Goal: Task Accomplishment & Management: Use online tool/utility

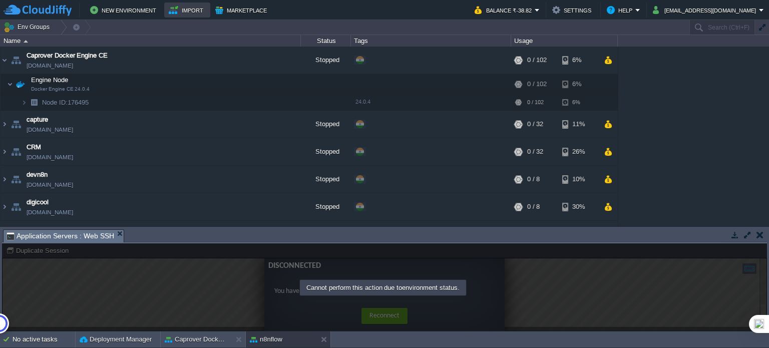
click at [225, 8] on button "Marketplace" at bounding box center [242, 10] width 55 height 12
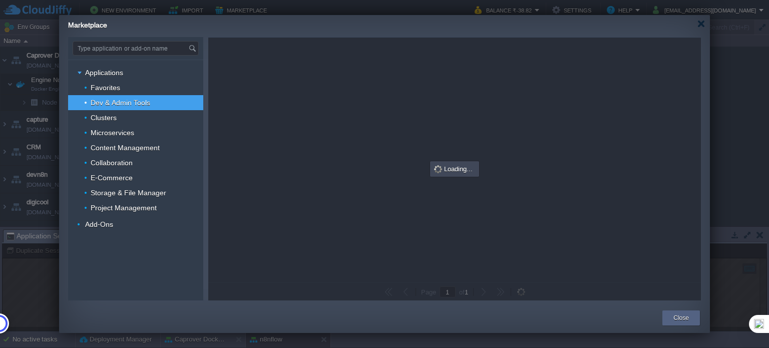
click at [110, 11] on div at bounding box center [384, 174] width 769 height 348
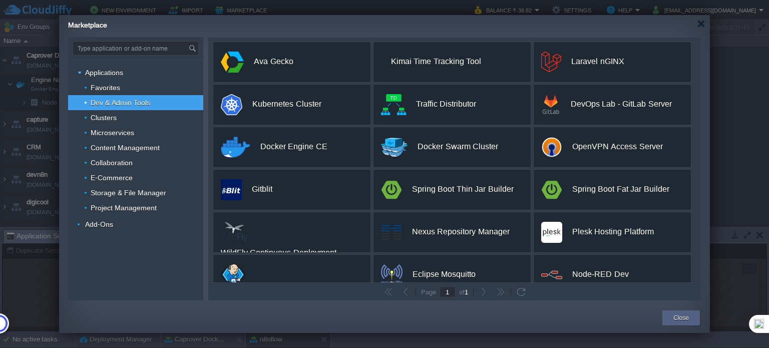
scroll to position [1165, 0]
click at [702, 22] on div at bounding box center [701, 24] width 8 height 8
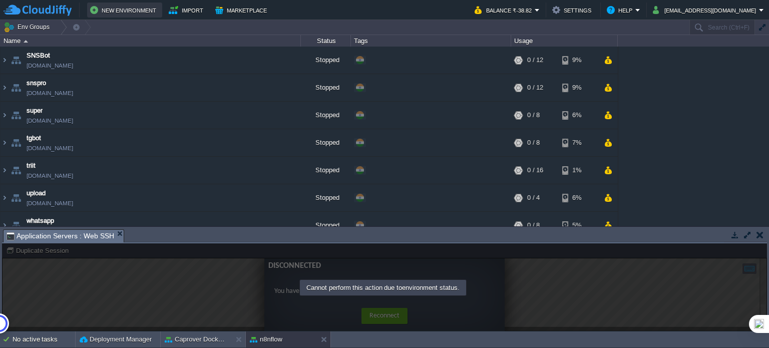
click at [141, 13] on button "New Environment" at bounding box center [124, 10] width 69 height 12
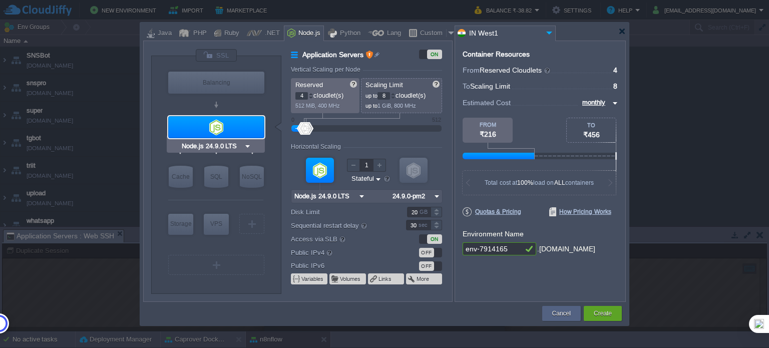
click at [222, 124] on div at bounding box center [216, 127] width 96 height 22
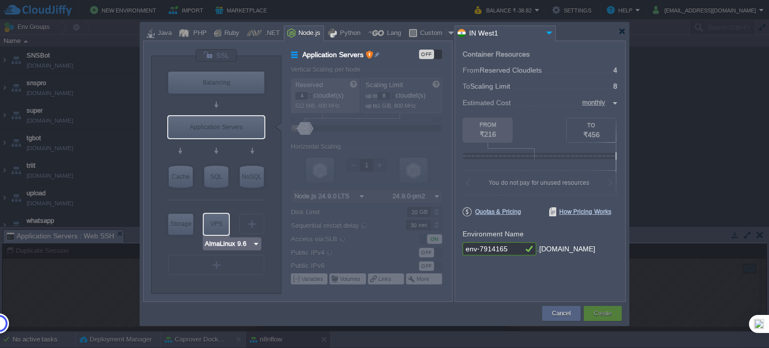
type input "Extra Storage 2.0-10.5"
click at [208, 267] on div "VM" at bounding box center [216, 265] width 96 height 20
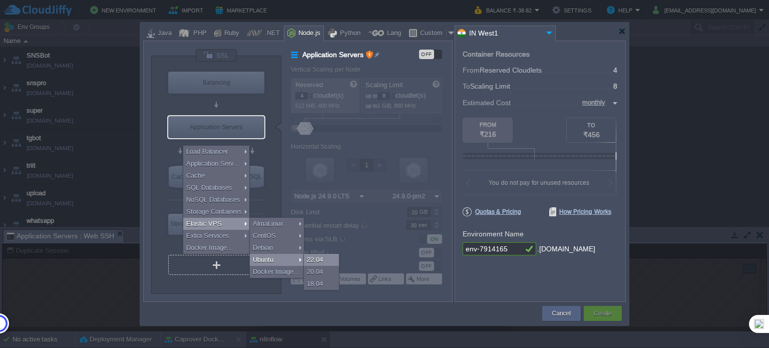
click at [324, 258] on div "22.04" at bounding box center [321, 260] width 35 height 12
type input "Elastic VPS 2"
type input "1"
type input "4"
type input "Ubuntu 22.04"
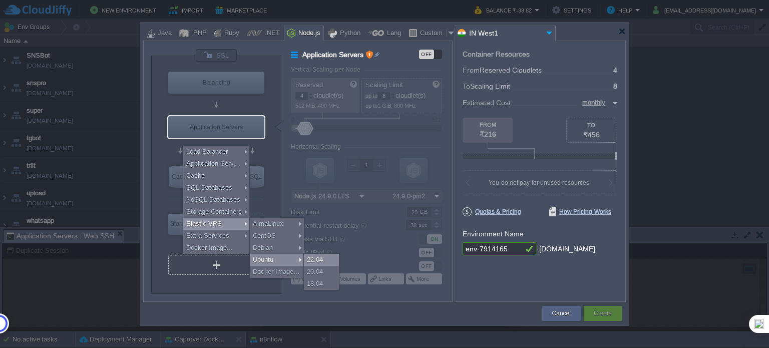
type input "22.04"
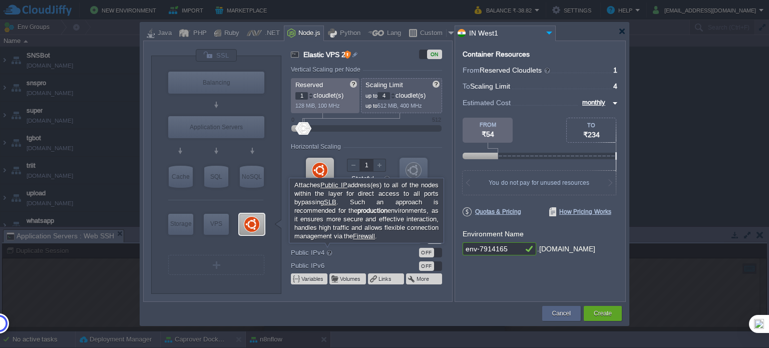
type input "Ubuntu 22.04"
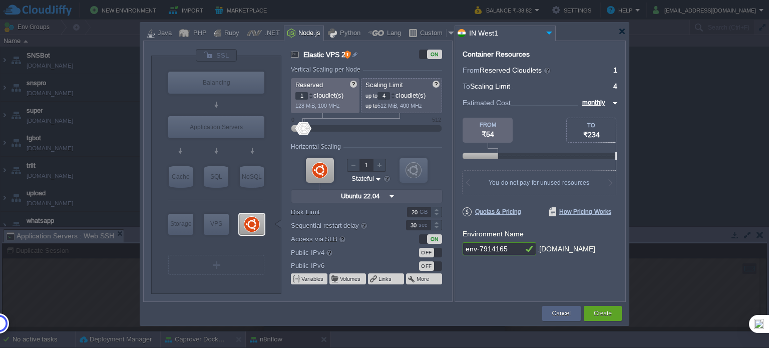
type input "Select Image"
drag, startPoint x: 508, startPoint y: 248, endPoint x: 409, endPoint y: 248, distance: 99.6
click at [409, 248] on div "VM Balancing VM Application Servers VM Cache VM SQL VM NoSQL VM Storage VM VPS …" at bounding box center [384, 171] width 482 height 261
type input "b"
type input "n"
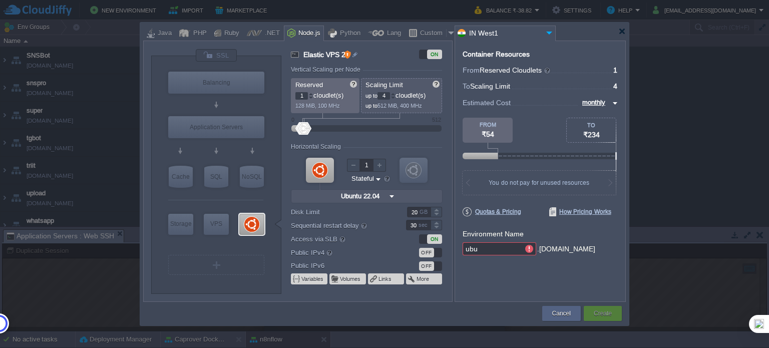
type input "ubun"
type input "Redis 7.2.4"
type input "ubuntu224"
click at [600, 314] on button "Create" at bounding box center [603, 313] width 18 height 10
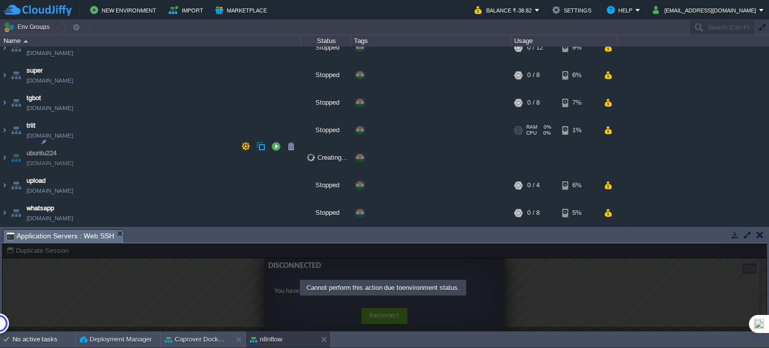
scroll to position [1200, 0]
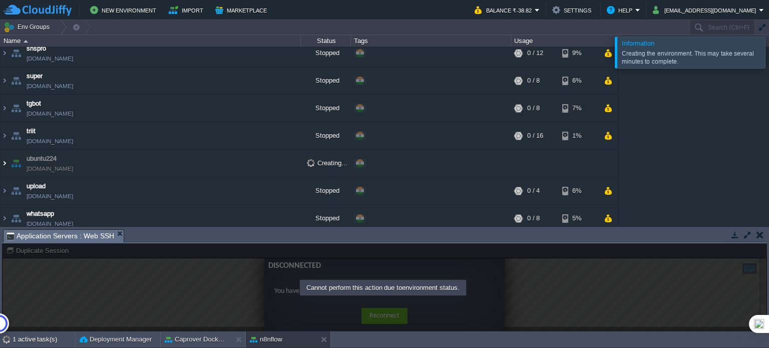
click at [4, 157] on img at bounding box center [5, 163] width 8 height 27
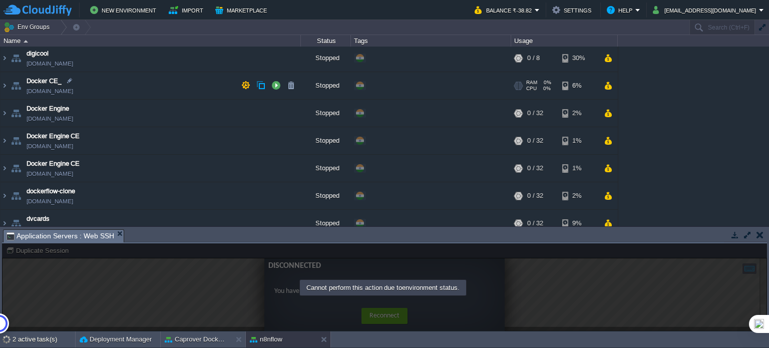
scroll to position [0, 0]
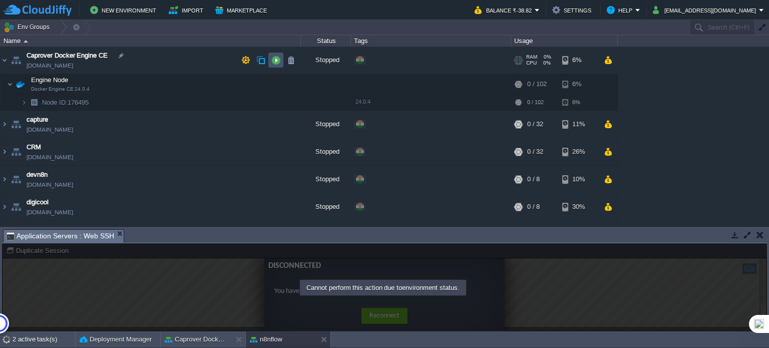
click at [275, 60] on button "button" at bounding box center [275, 60] width 9 height 9
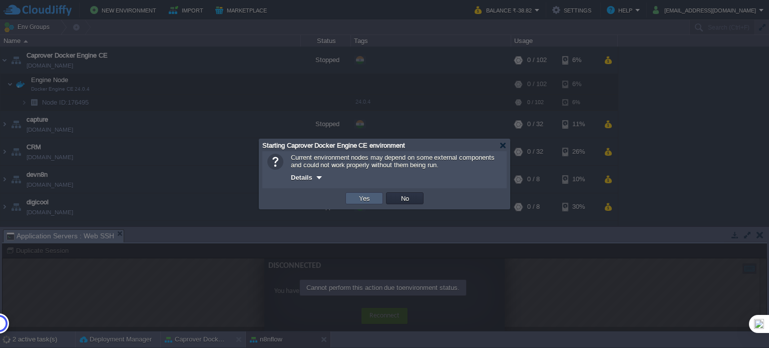
click at [364, 200] on button "Yes" at bounding box center [364, 198] width 17 height 9
